Goal: Task Accomplishment & Management: Use online tool/utility

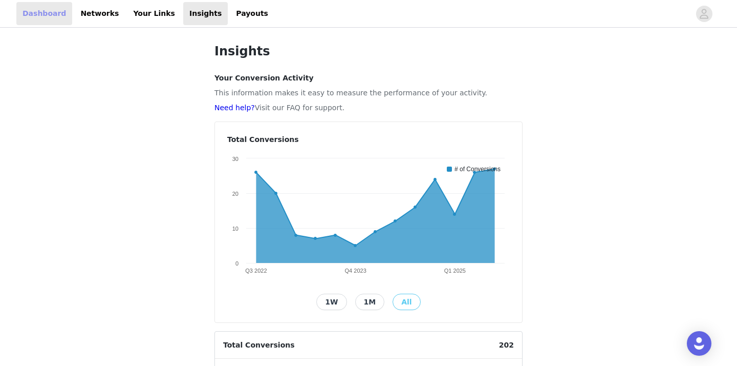
click at [53, 9] on link "Dashboard" at bounding box center [44, 13] width 56 height 23
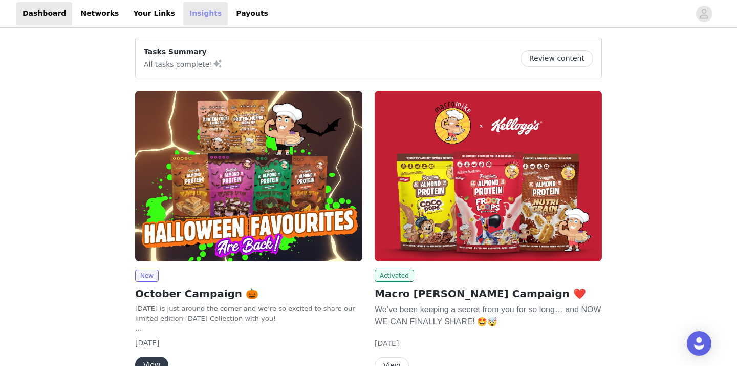
click at [183, 12] on link "Insights" at bounding box center [205, 13] width 45 height 23
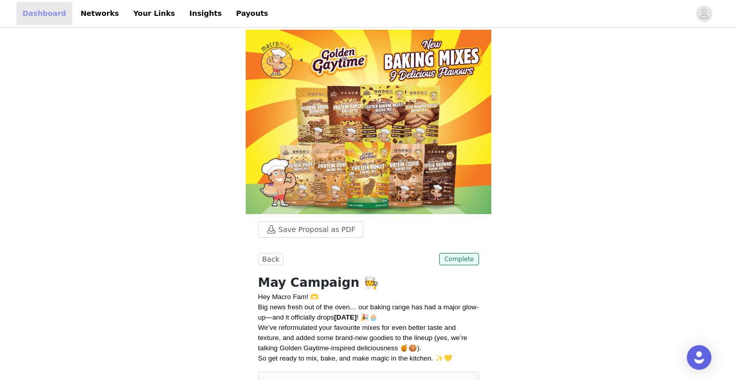
click at [24, 14] on link "Dashboard" at bounding box center [44, 13] width 56 height 23
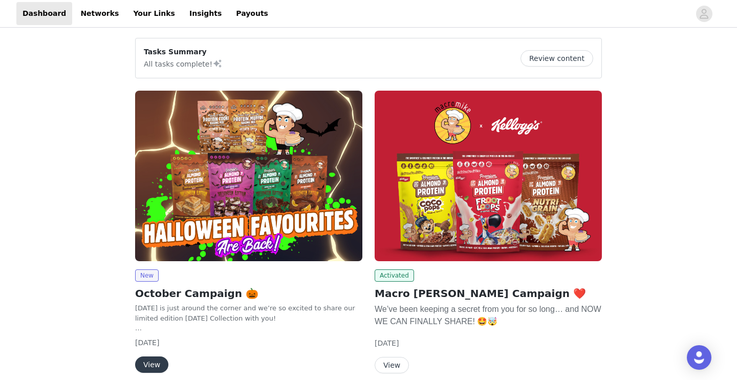
scroll to position [87, 0]
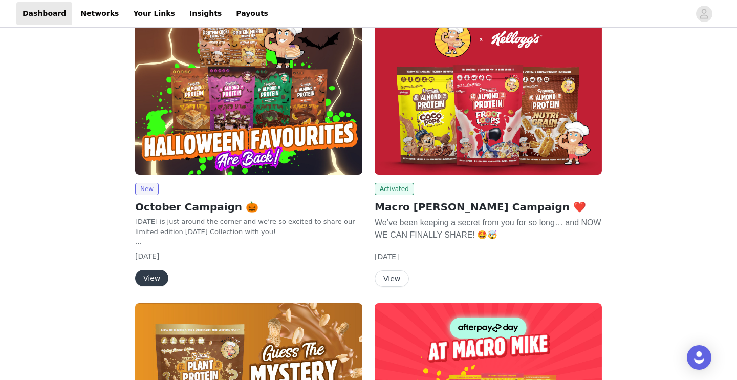
click at [393, 282] on button "View" at bounding box center [392, 278] width 34 height 16
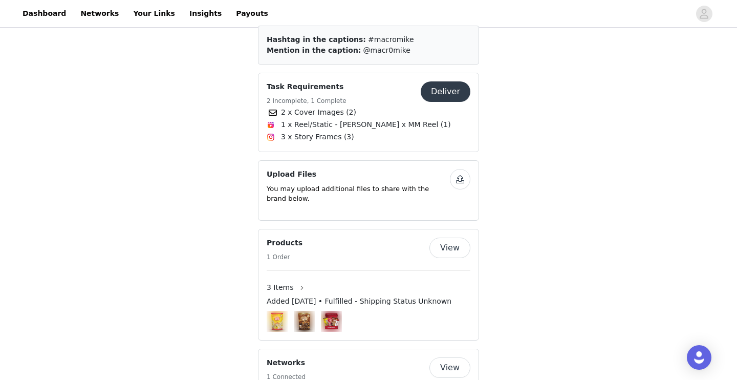
scroll to position [476, 0]
click at [450, 82] on button "Deliver" at bounding box center [446, 92] width 50 height 20
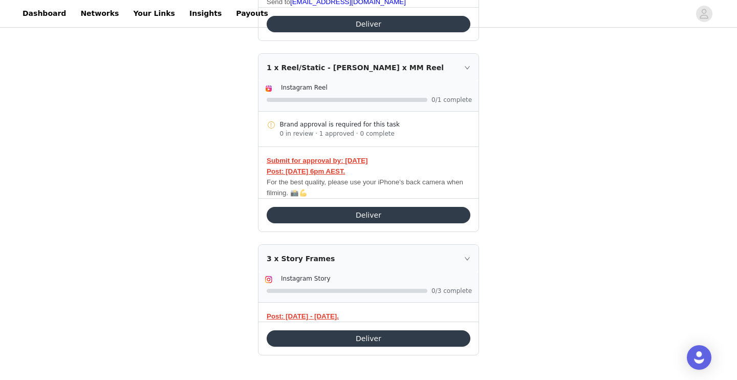
scroll to position [356, 0]
click at [328, 214] on button "Deliver" at bounding box center [369, 215] width 204 height 16
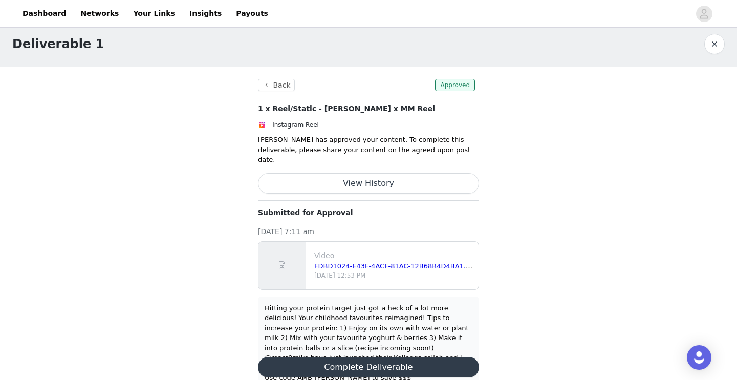
scroll to position [8, 0]
click at [360, 357] on button "Complete Deliverable" at bounding box center [368, 367] width 221 height 20
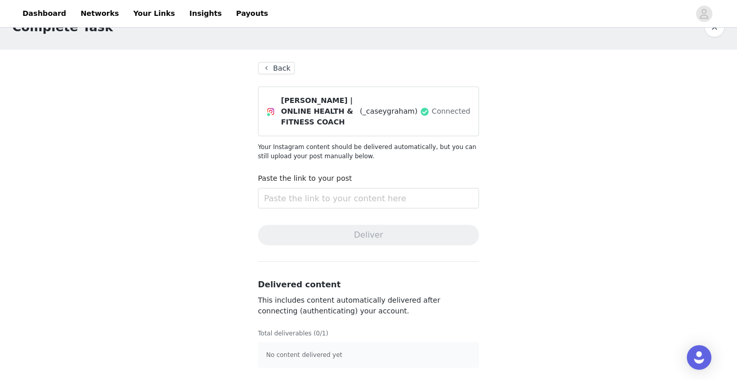
scroll to position [25, 0]
click at [38, 23] on link "Dashboard" at bounding box center [44, 13] width 56 height 23
